Goal: Feedback & Contribution: Submit feedback/report problem

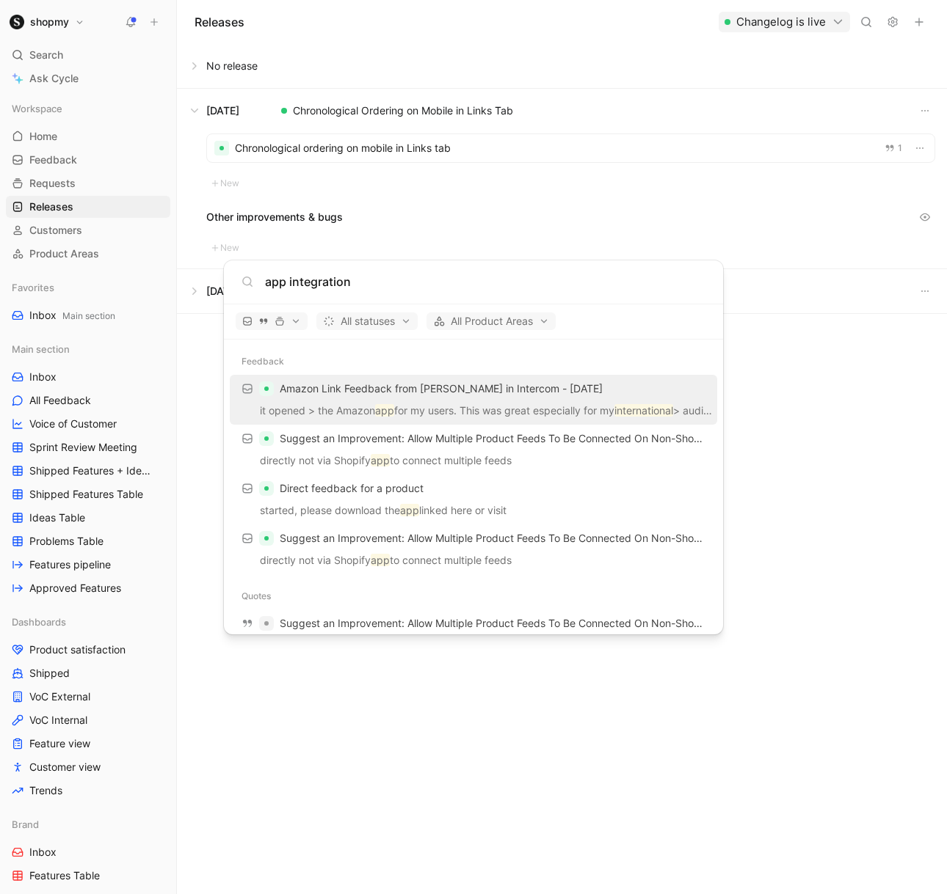
click at [498, 25] on body "shopmy Search ⌘ K Ask Cycle Workspace Home G then H Feedback G then F Requests …" at bounding box center [473, 447] width 947 height 894
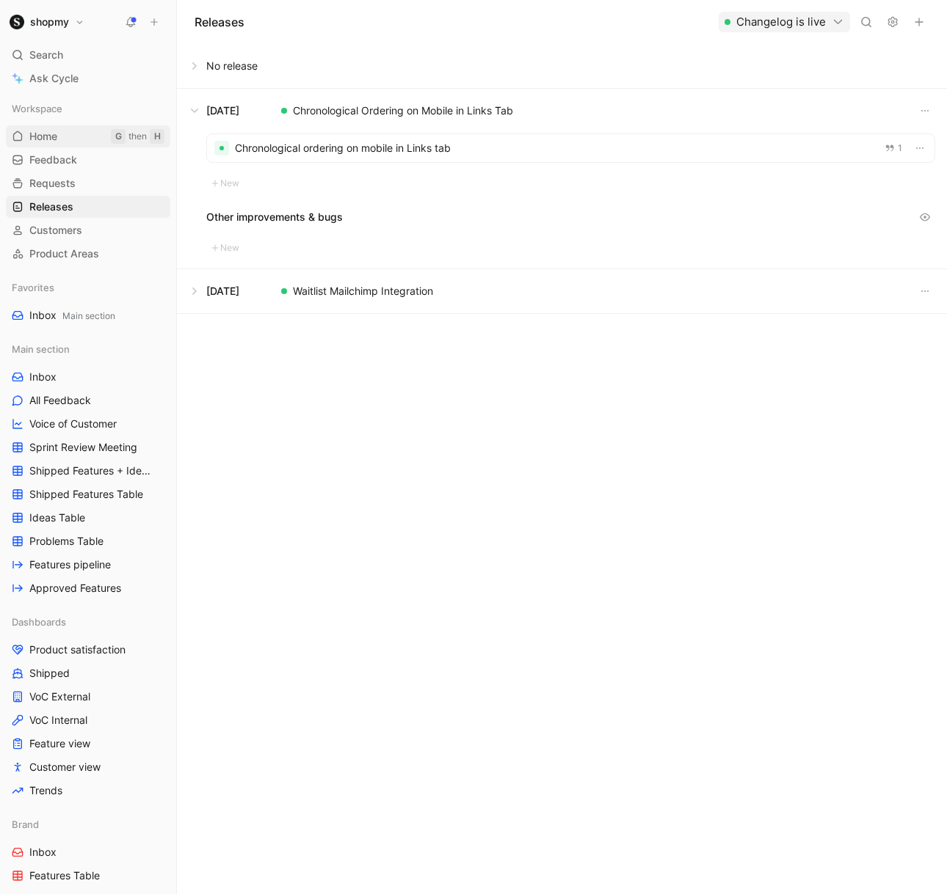
click at [52, 145] on link "Home G then H" at bounding box center [88, 136] width 164 height 22
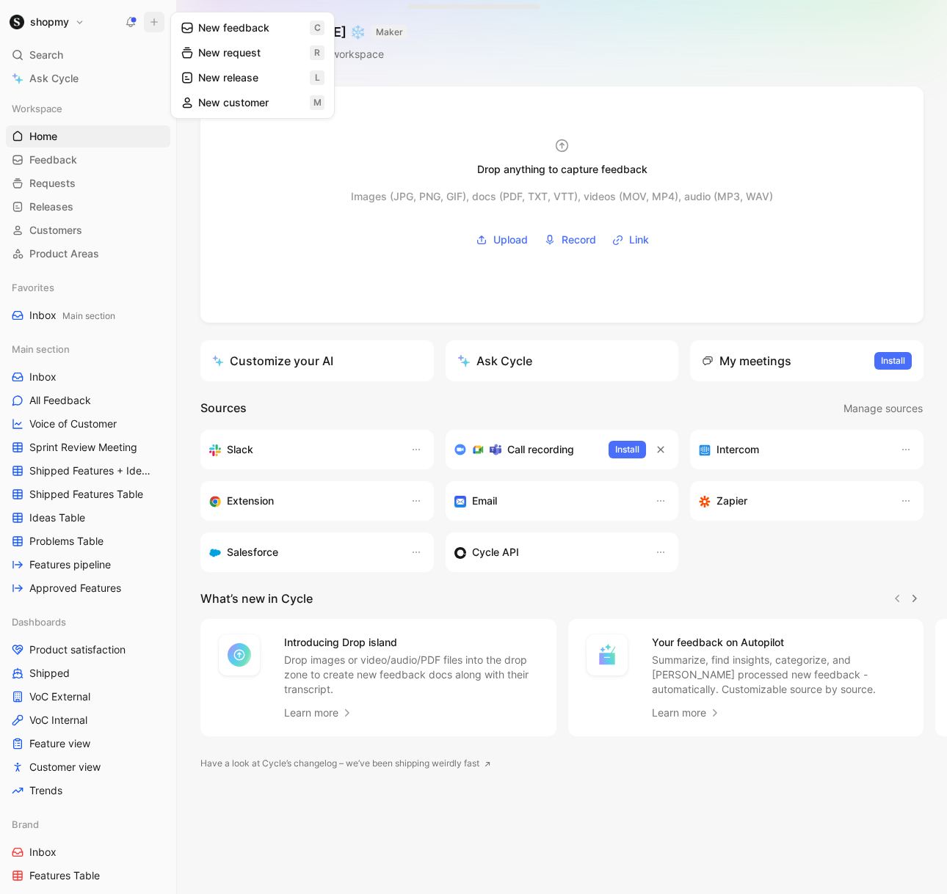
click at [227, 29] on button "New feedback c" at bounding box center [252, 27] width 157 height 25
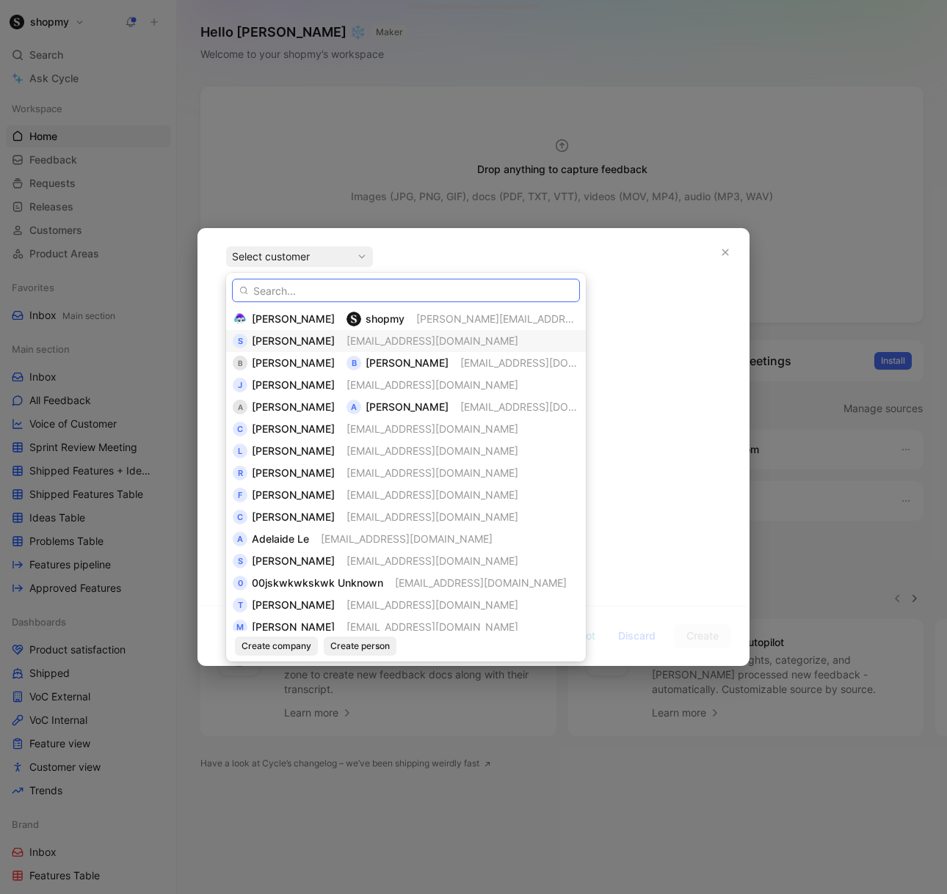
paste input "[PERSON_NAME] (Two Peas & Their Pod)"
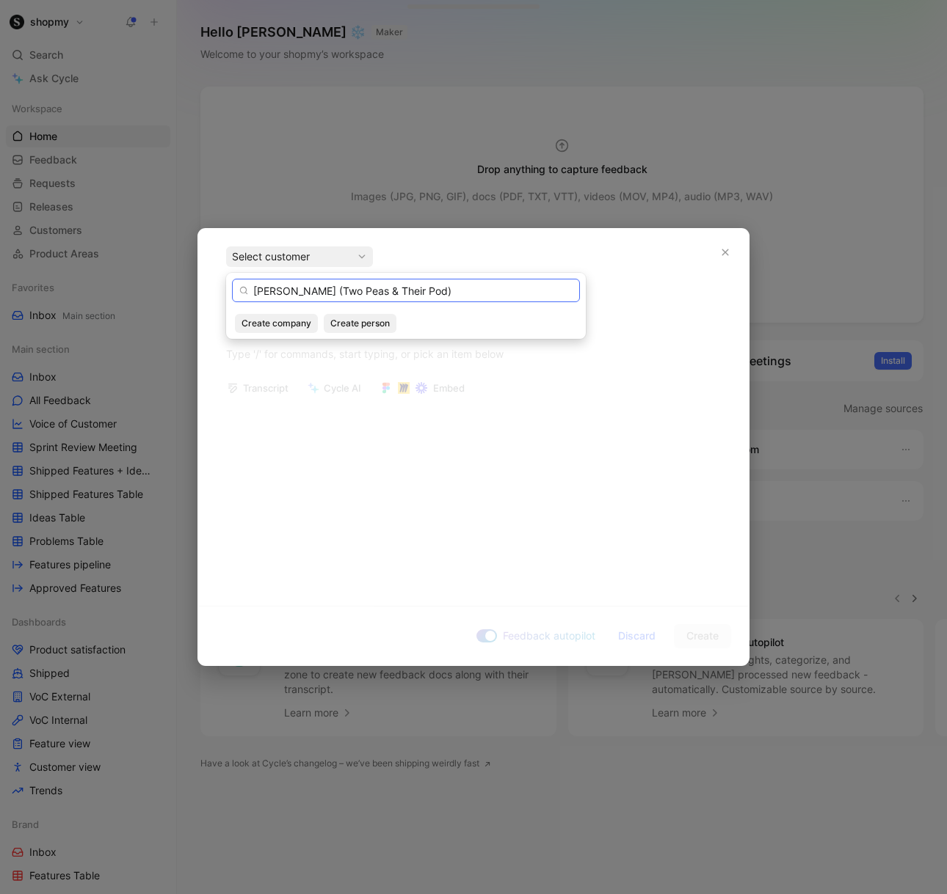
type input "[PERSON_NAME] (Two Peas & Their Pod)"
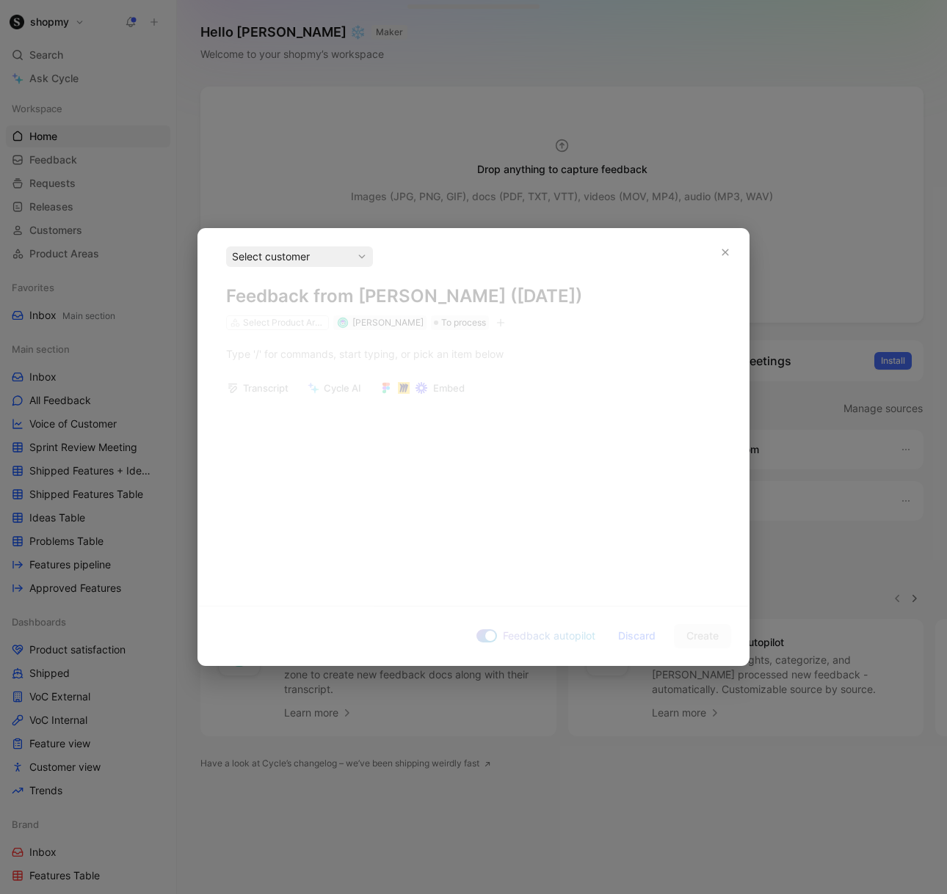
click at [332, 259] on div "Select customer" at bounding box center [299, 257] width 135 height 18
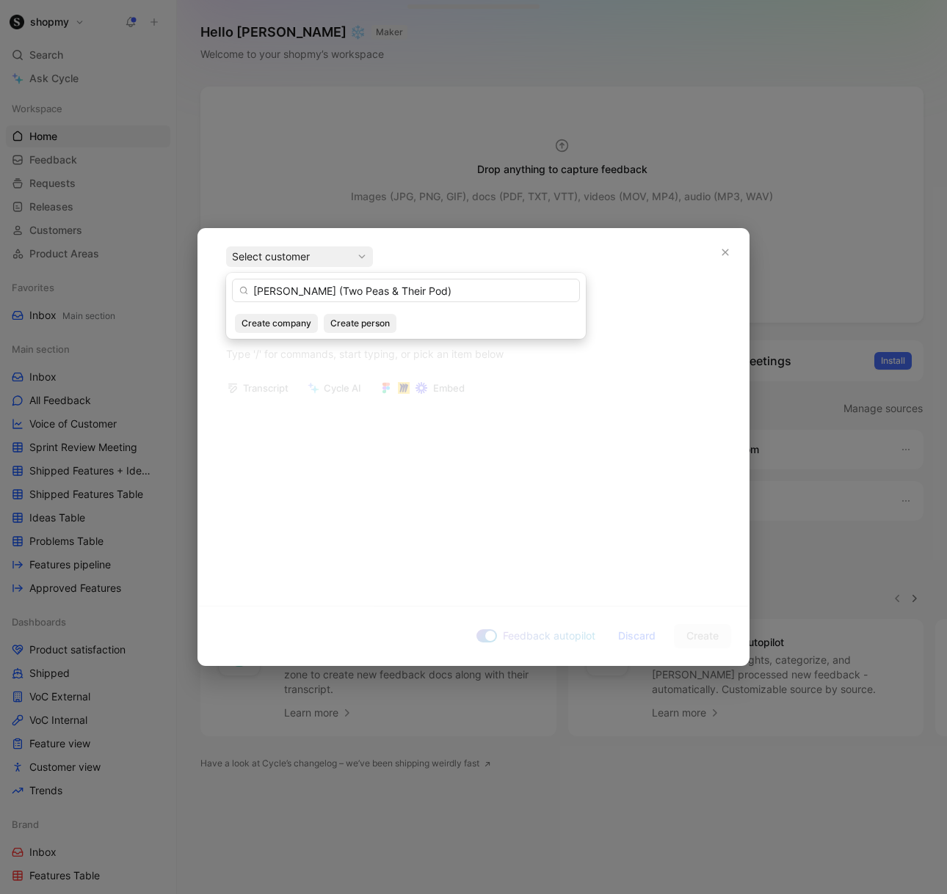
drag, startPoint x: 452, startPoint y: 295, endPoint x: 325, endPoint y: 291, distance: 127.0
click at [326, 291] on input "[PERSON_NAME] (Two Peas & Their Pod)" at bounding box center [406, 290] width 348 height 23
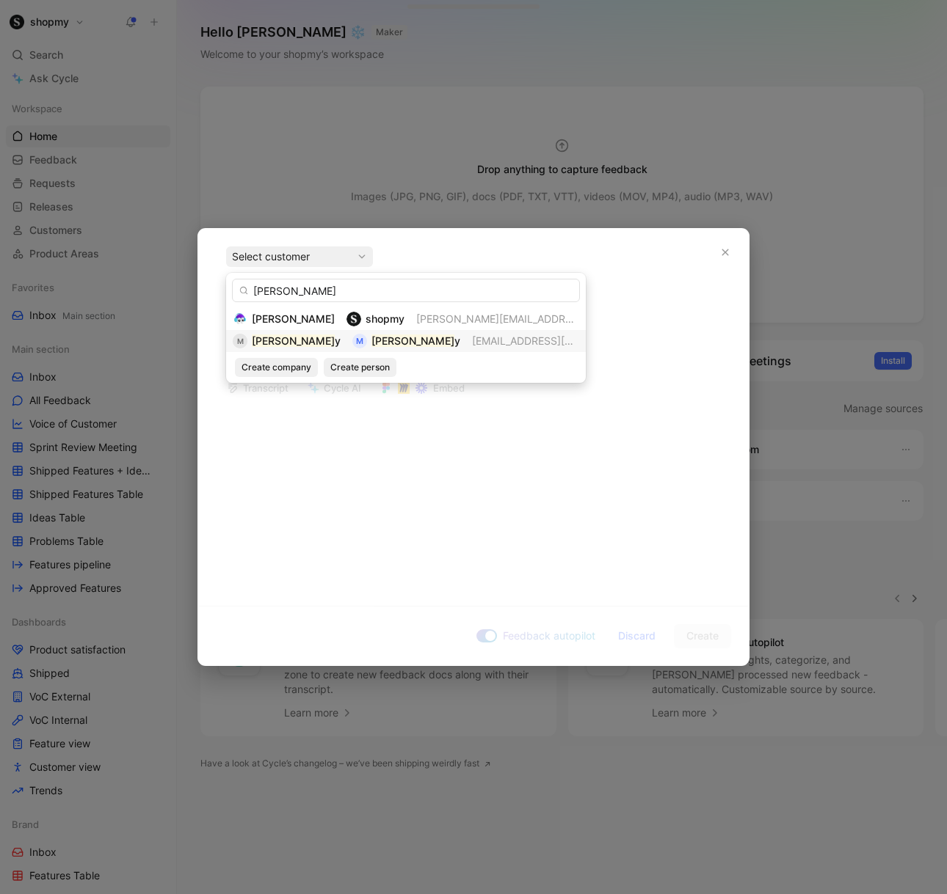
type input "[PERSON_NAME]"
click at [472, 335] on span "[EMAIL_ADDRESS][DOMAIN_NAME]" at bounding box center [558, 341] width 172 height 12
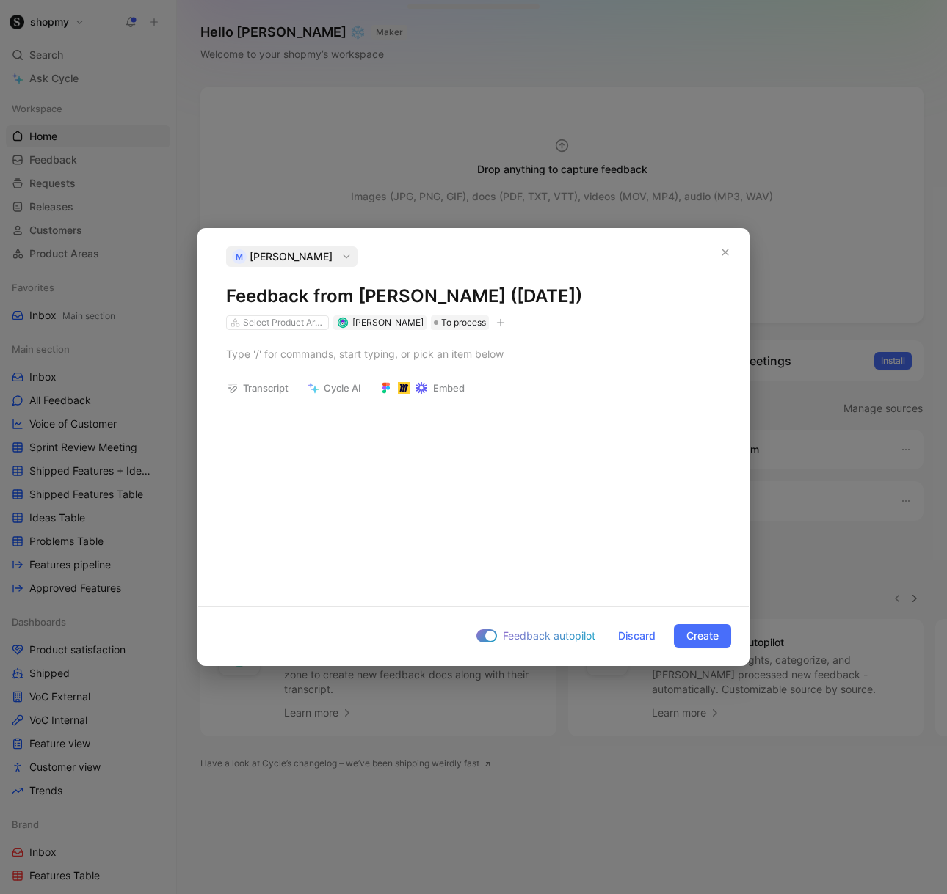
click at [440, 157] on div at bounding box center [473, 447] width 947 height 894
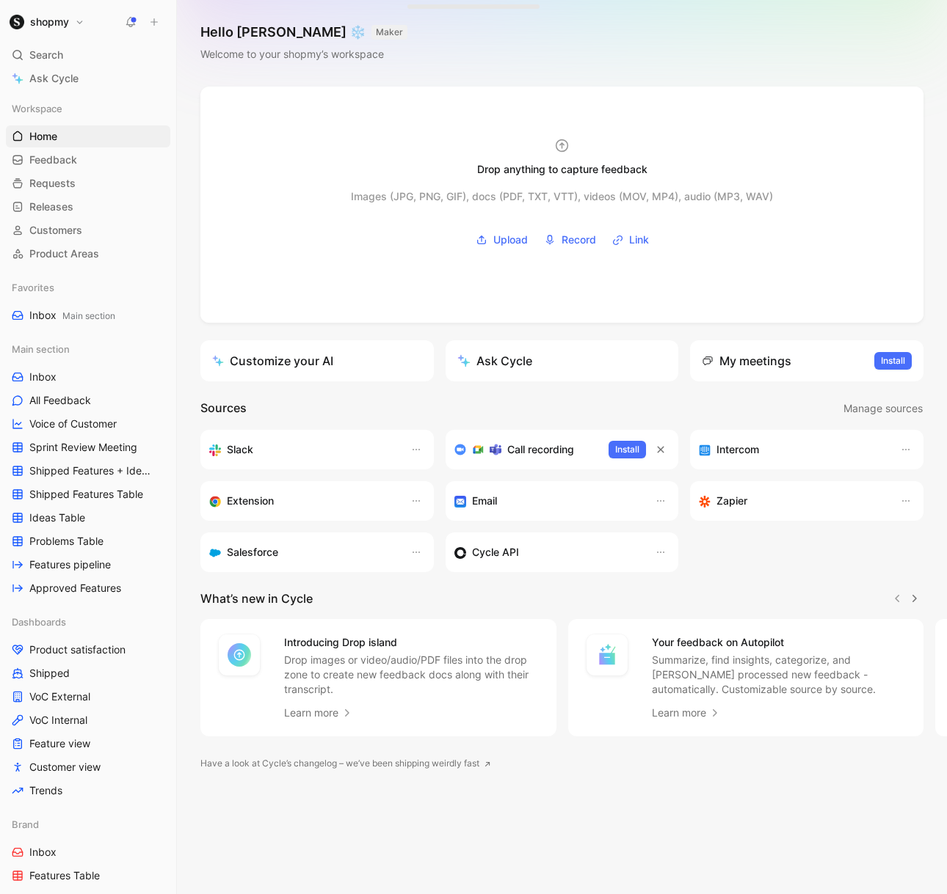
click at [155, 19] on icon at bounding box center [154, 22] width 10 height 10
click at [154, 18] on icon at bounding box center [154, 22] width 10 height 10
click at [245, 32] on button "New feedback c" at bounding box center [252, 27] width 157 height 25
